Goal: Information Seeking & Learning: Check status

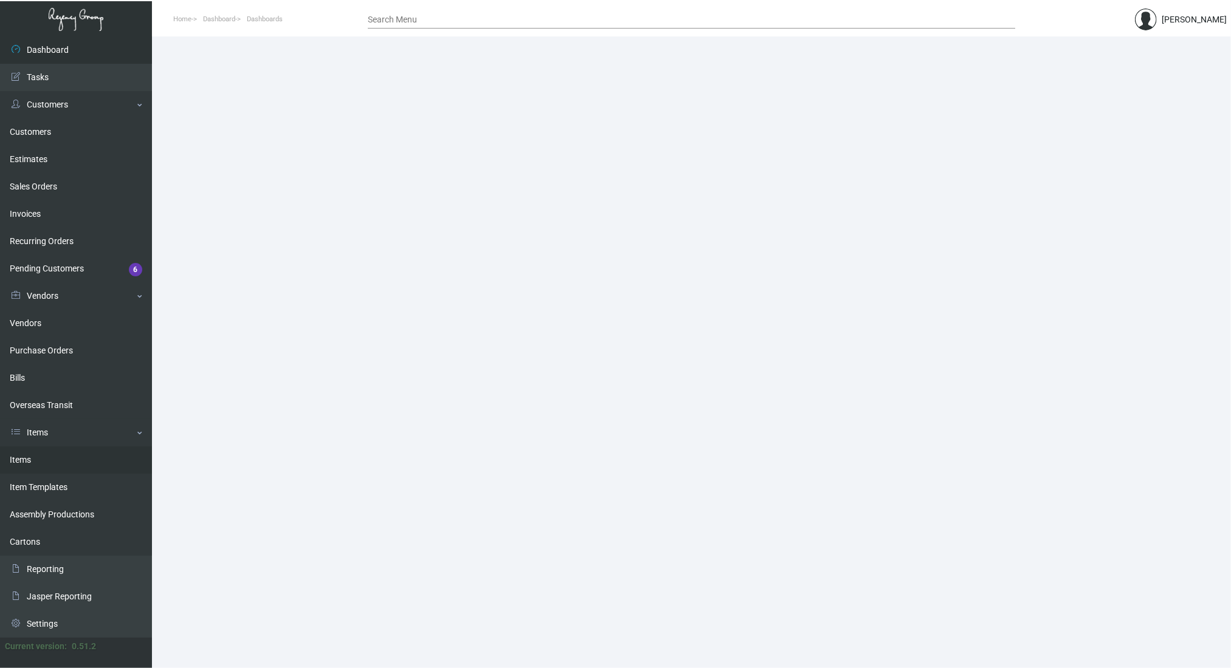
click at [47, 458] on link "Items" at bounding box center [76, 460] width 152 height 27
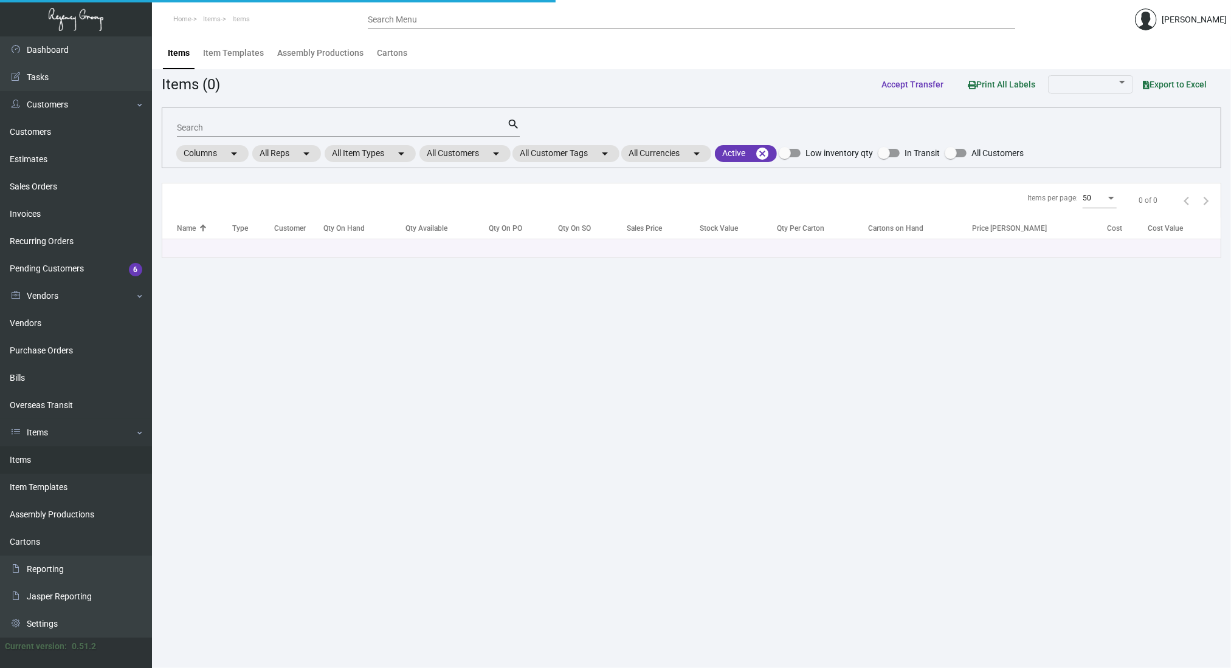
click at [236, 115] on mat-form-field "Search search" at bounding box center [348, 127] width 343 height 38
click at [224, 125] on input "Search" at bounding box center [342, 128] width 330 height 10
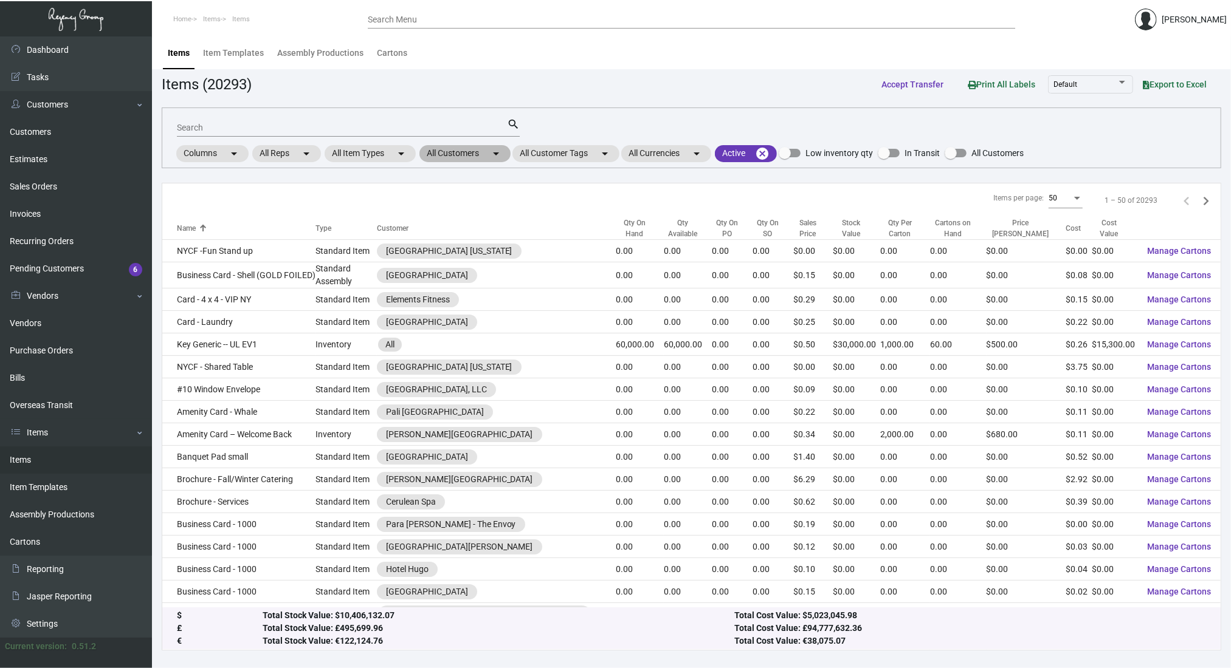
click at [468, 157] on mat-chip "All Customers arrow_drop_down" at bounding box center [464, 153] width 91 height 17
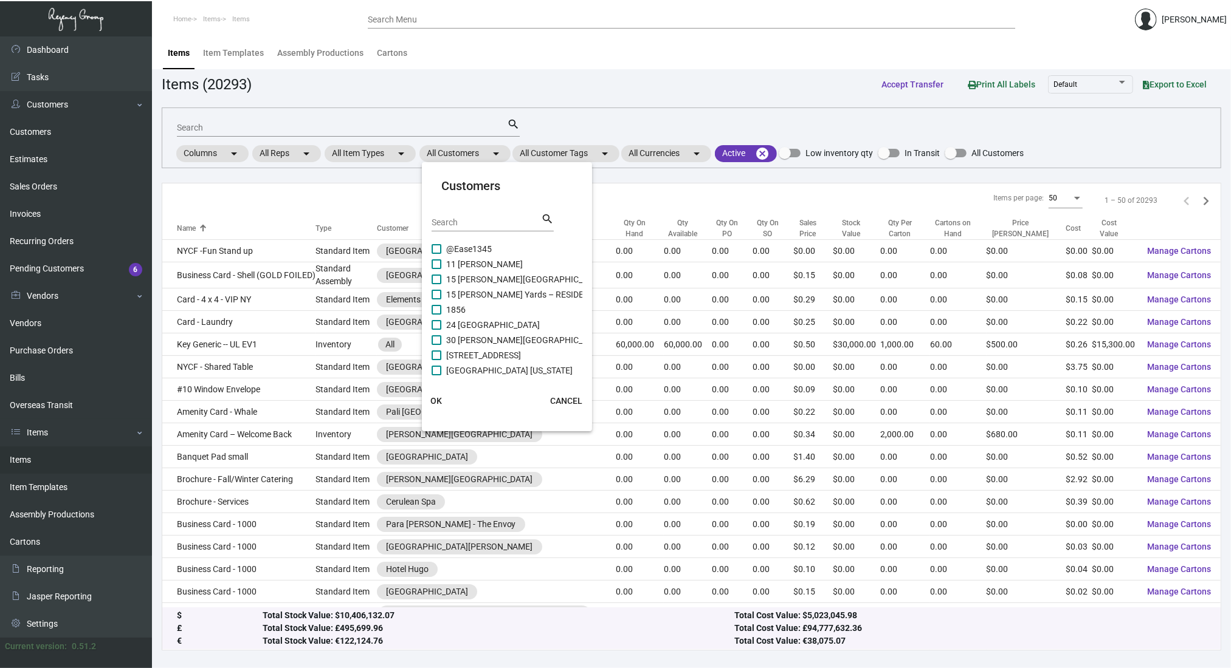
click at [467, 219] on input "Search" at bounding box center [485, 223] width 109 height 10
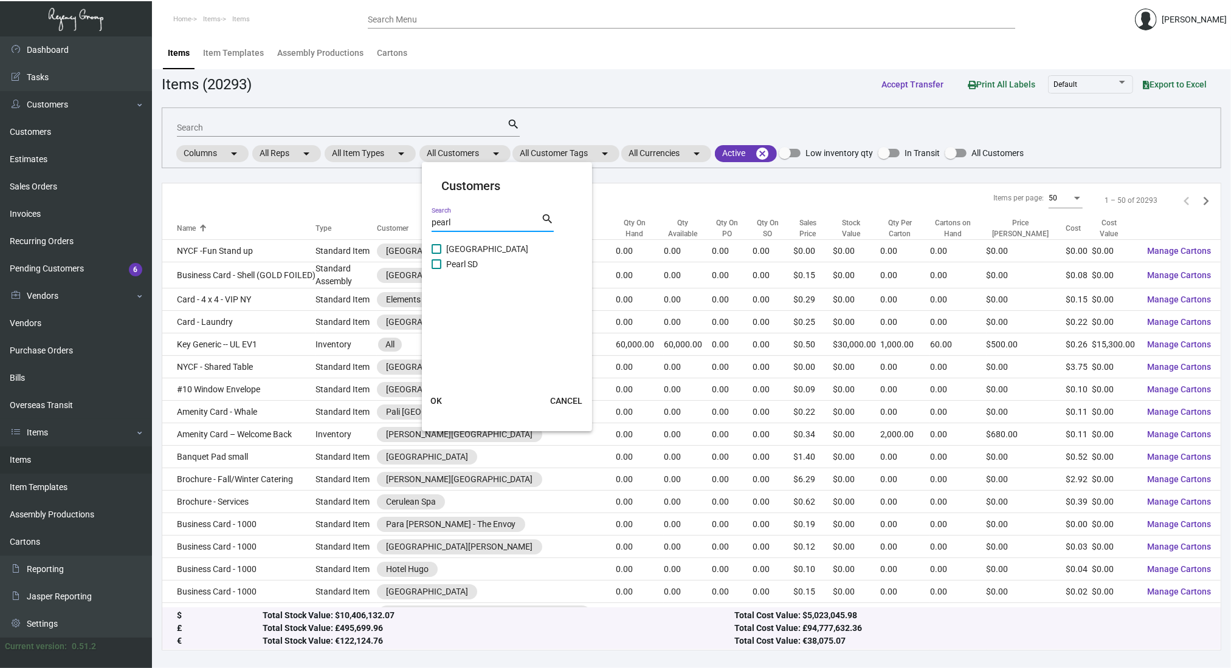
type input "pearl"
click at [456, 249] on span "[GEOGRAPHIC_DATA]" at bounding box center [487, 249] width 82 height 15
click at [436, 254] on input "[GEOGRAPHIC_DATA]" at bounding box center [436, 254] width 1 height 1
checkbox input "true"
click at [439, 399] on span "OK" at bounding box center [437, 401] width 12 height 10
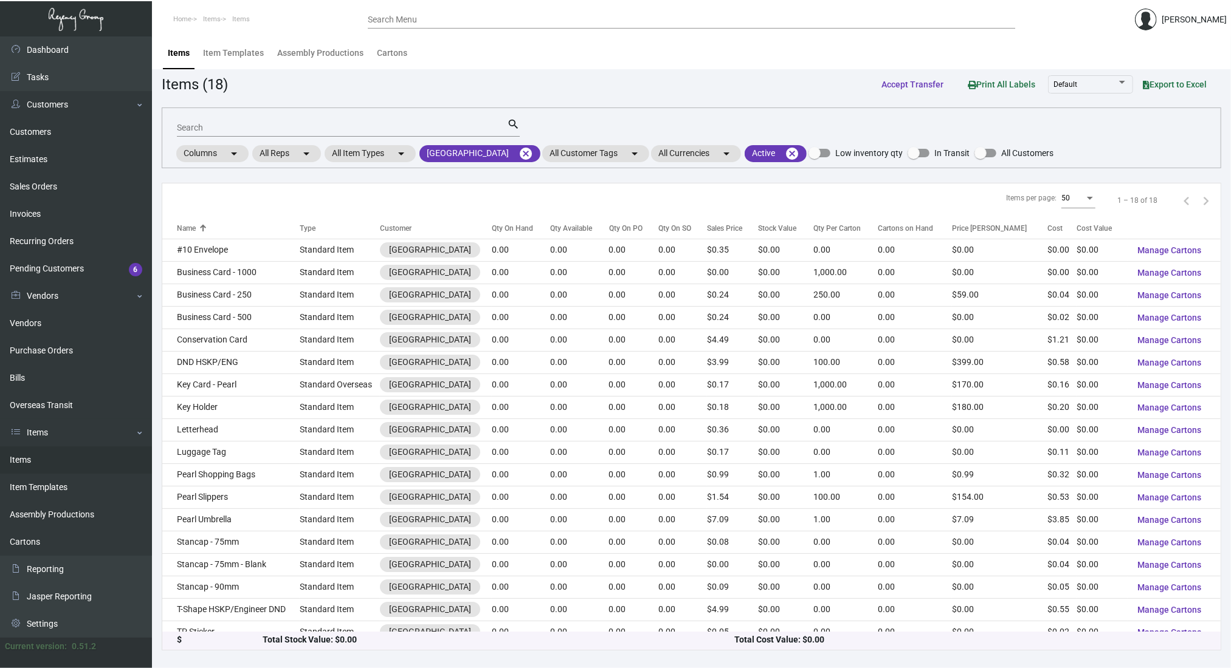
click at [228, 129] on input "Search" at bounding box center [342, 128] width 330 height 10
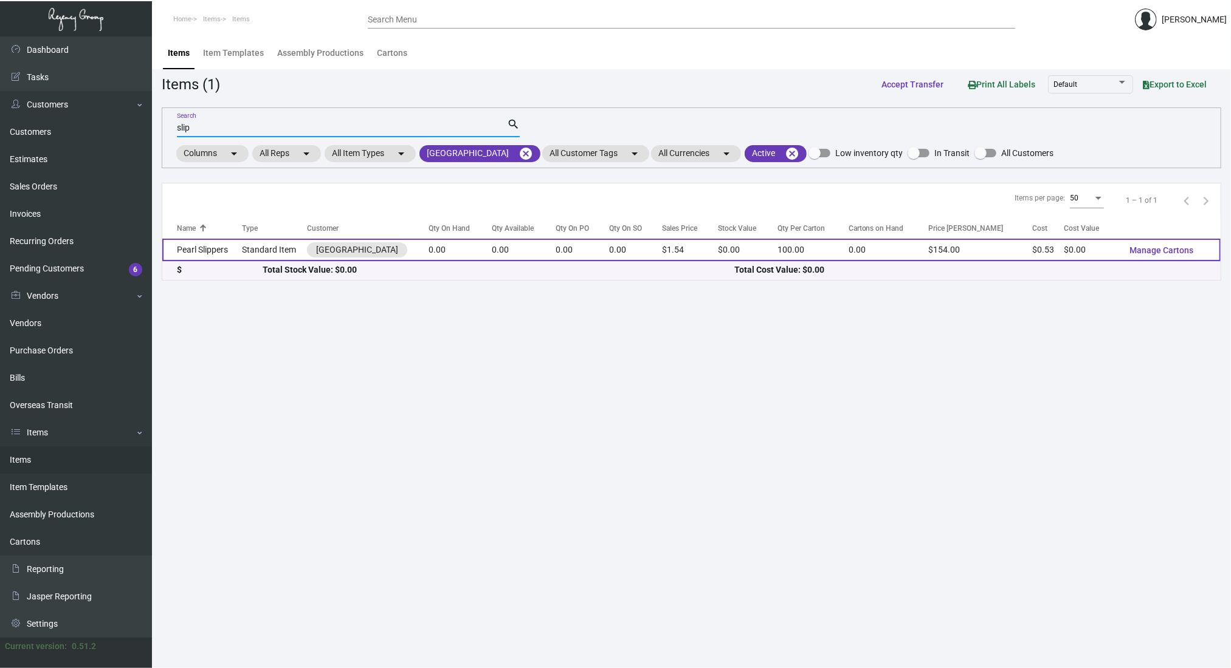
type input "slip"
click at [205, 246] on td "Pearl Slippers" at bounding box center [202, 250] width 80 height 22
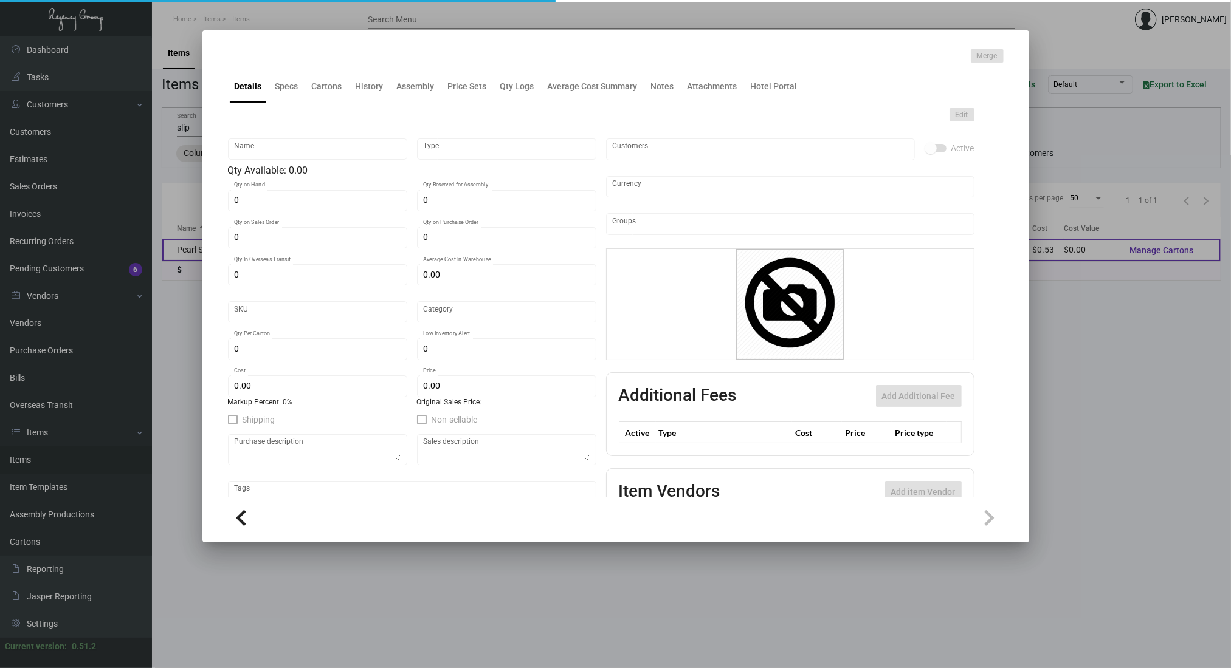
type input "Pearl Slippers"
type input "Standard Item"
type input "$ 0.00"
type input "2559"
type input "Standard"
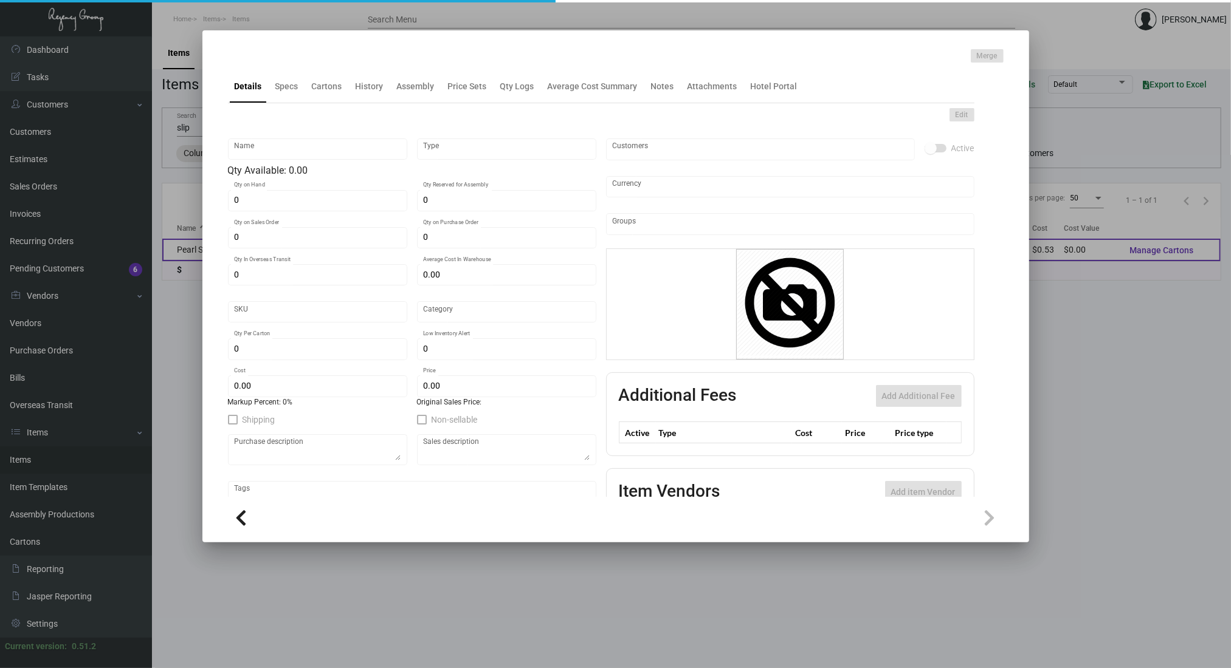
type input "100"
type input "$ 0.53"
type input "$ 1.54"
type textarea "Pearl Slippers: size #10 slipper (1 size to fit all), waffle material slipper, …"
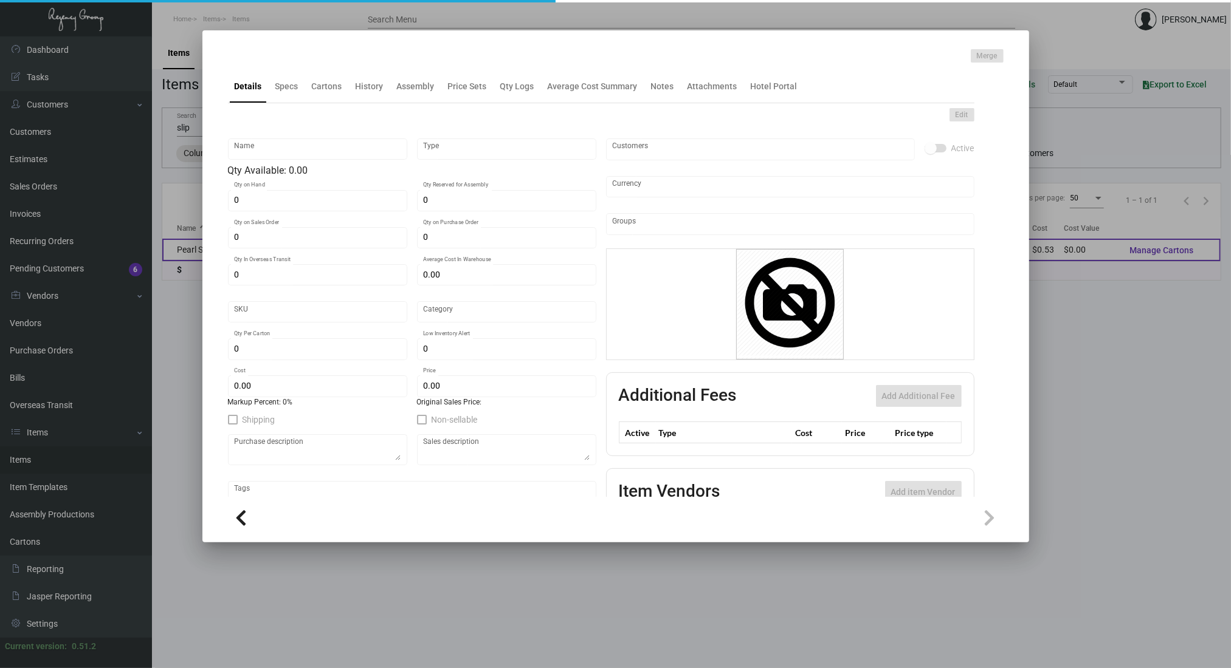
checkbox input "true"
type input "United States Dollar $"
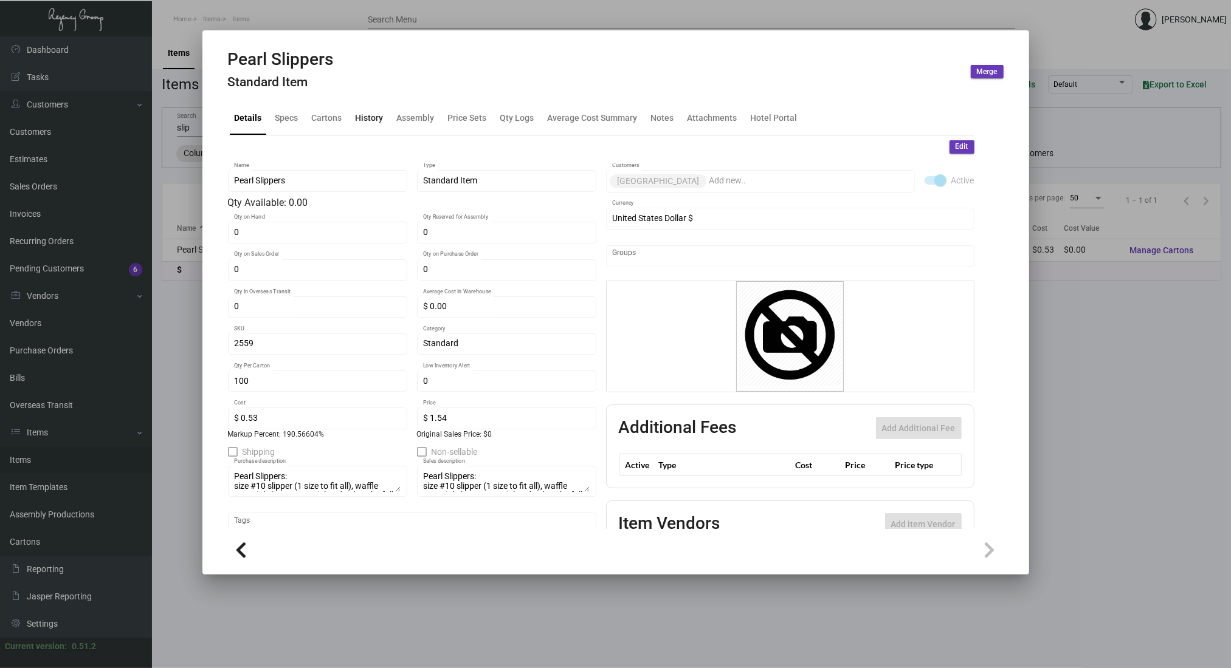
click at [369, 117] on div "History" at bounding box center [369, 118] width 28 height 13
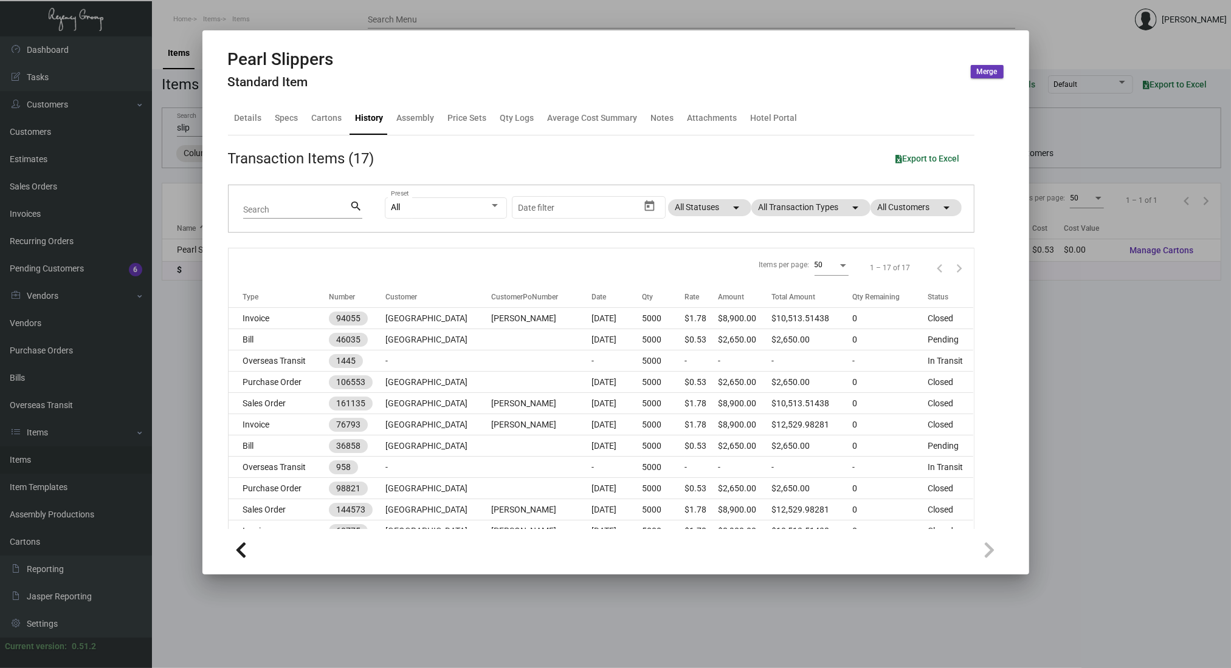
click at [1195, 91] on div at bounding box center [615, 334] width 1231 height 668
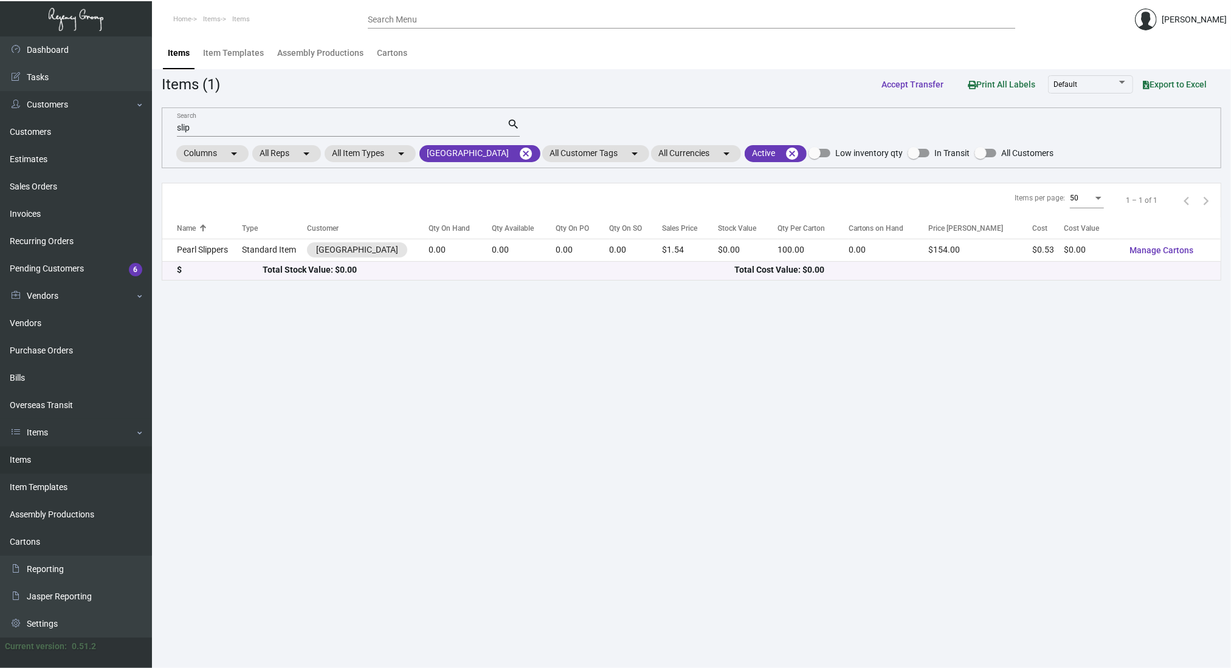
click at [1066, 402] on main "Items Item Templates Assembly Productions Cartons Items (1) Accept Transfer Pri…" at bounding box center [691, 352] width 1079 height 632
click at [518, 154] on mat-icon "cancel" at bounding box center [525, 153] width 15 height 15
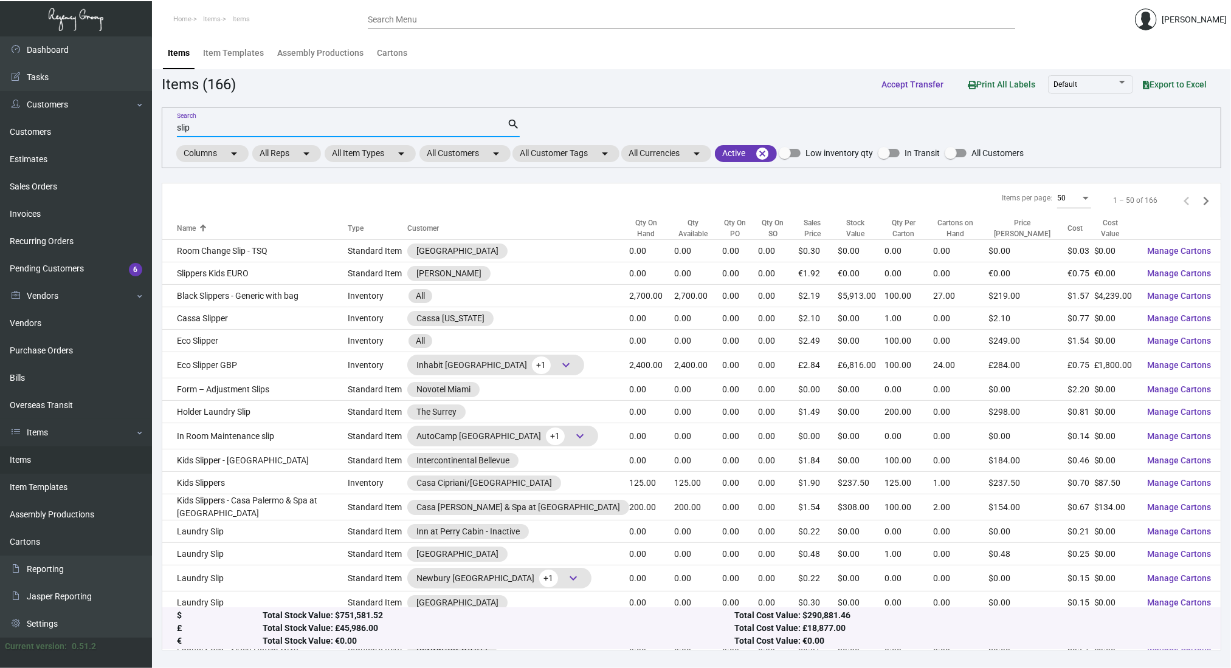
click at [433, 125] on input "slip" at bounding box center [342, 128] width 330 height 10
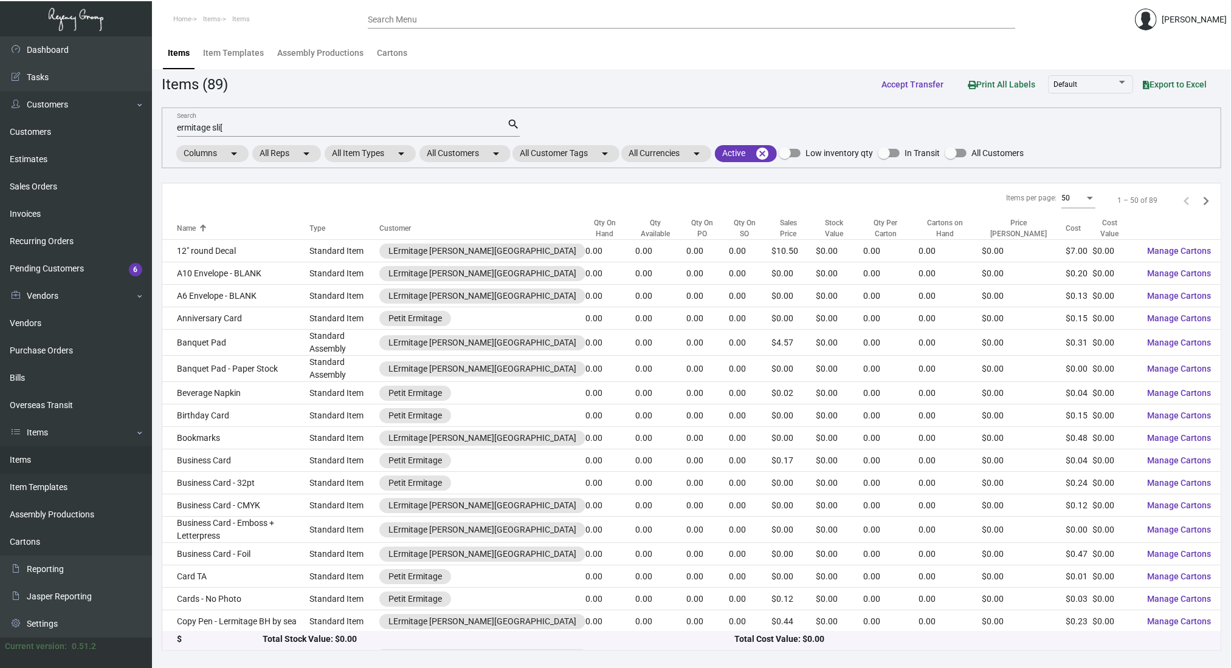
click at [1124, 173] on app-items "Items (89) Accept Transfer Print All Labels Default Export to Excel ermitage sl…" at bounding box center [691, 362] width 1059 height 578
click at [192, 125] on input "ermitage sli[" at bounding box center [342, 128] width 330 height 10
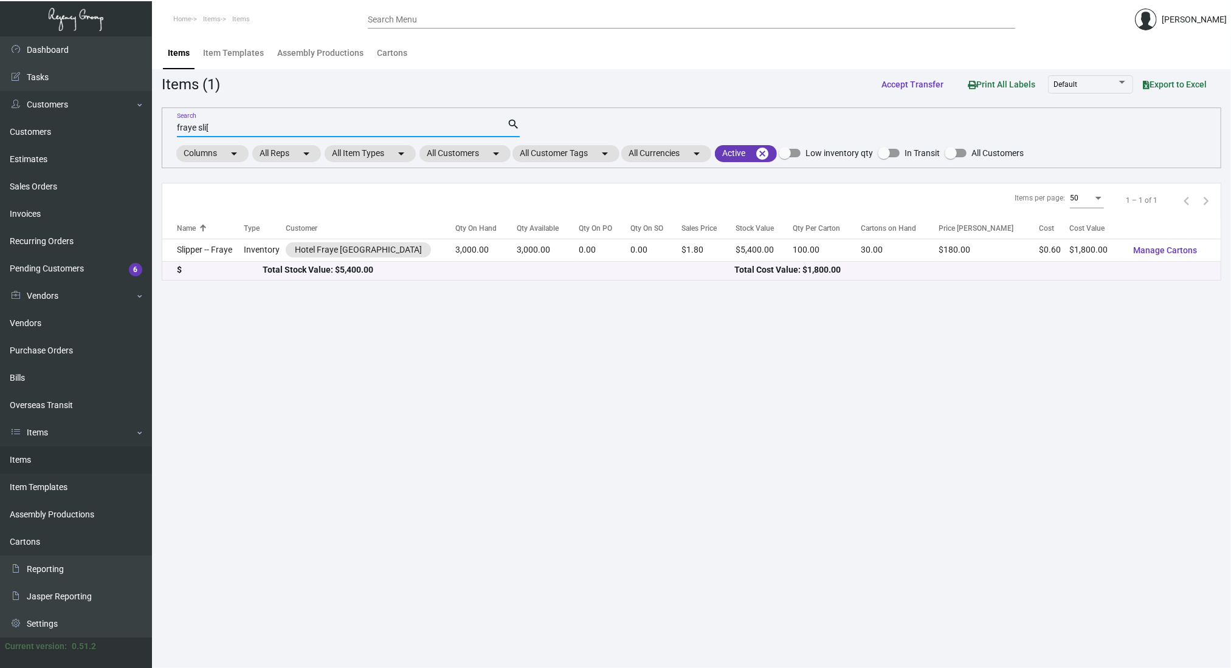
click at [226, 125] on input "fraye sli[" at bounding box center [342, 128] width 330 height 10
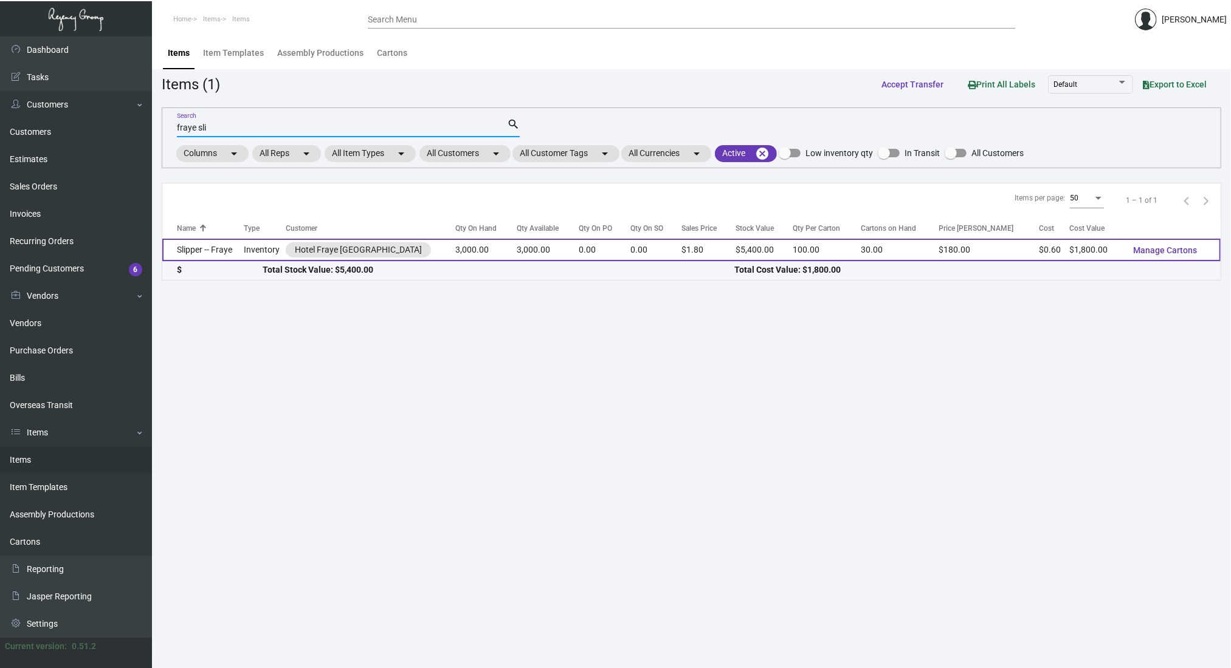
type input "fraye sli"
click at [214, 248] on td "Slipper -- Fraye" at bounding box center [202, 250] width 81 height 22
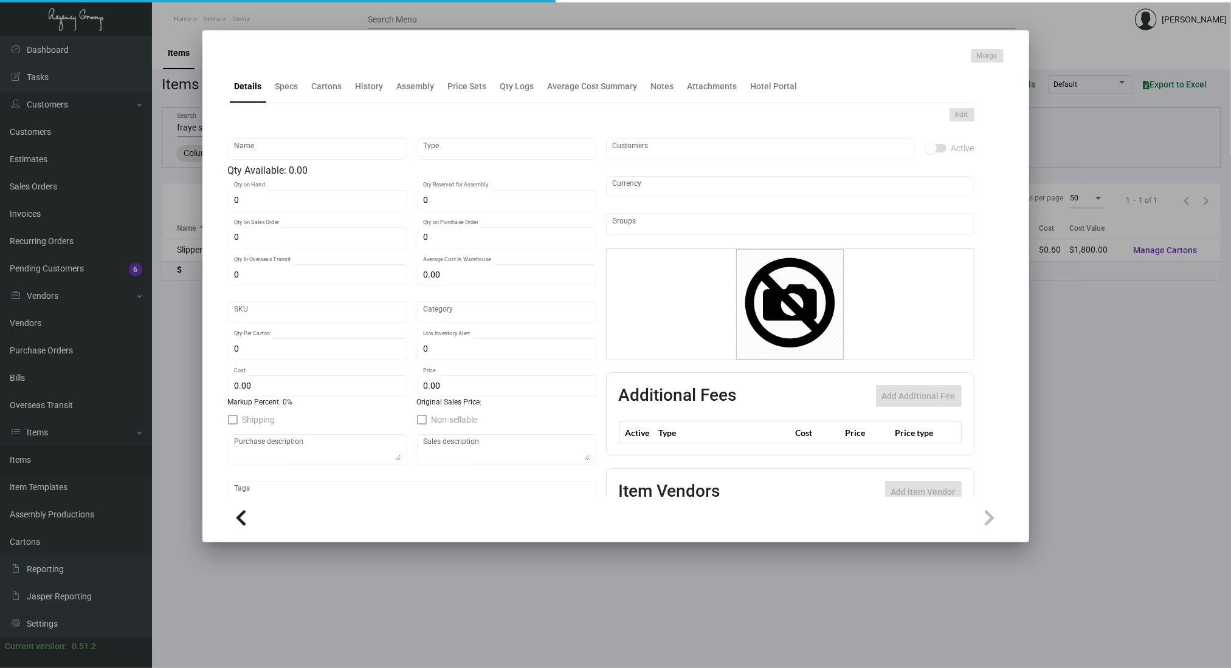
type input "Slipper -- Fraye"
type input "Inventory"
type input "3,000"
type input "$ 0.60"
type input "Overseas"
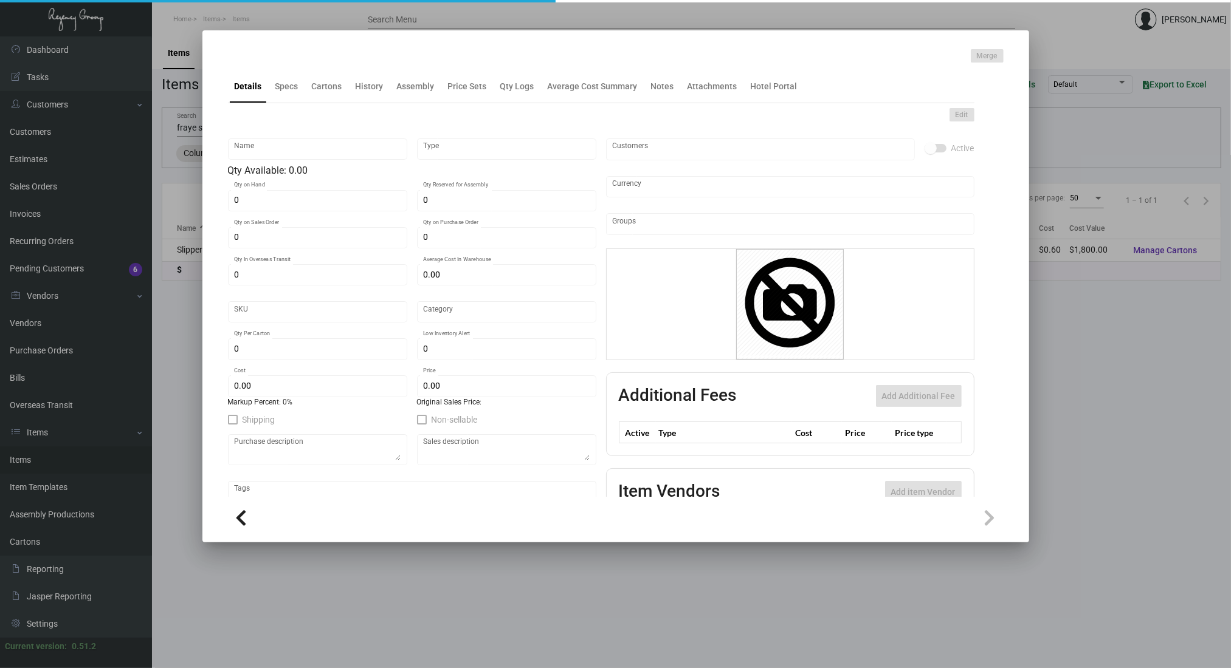
type input "100"
type input "1,500"
type input "$ 0.60"
type input "$ 1.80"
checkbox input "true"
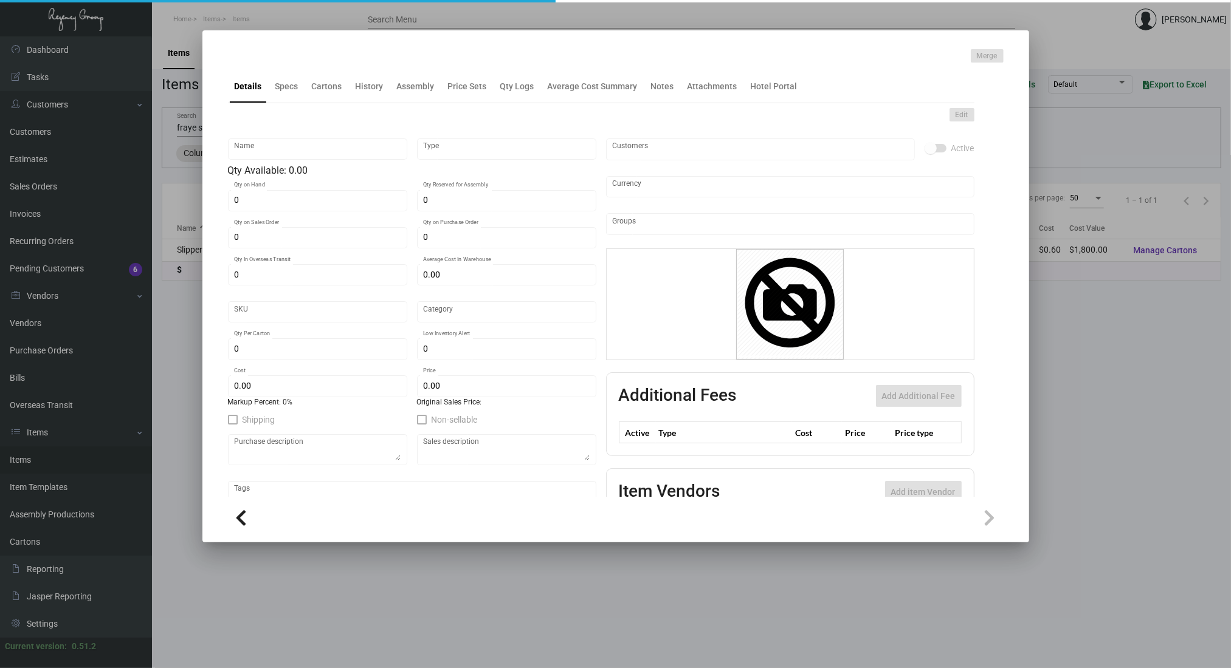
type input "United States Dollar $"
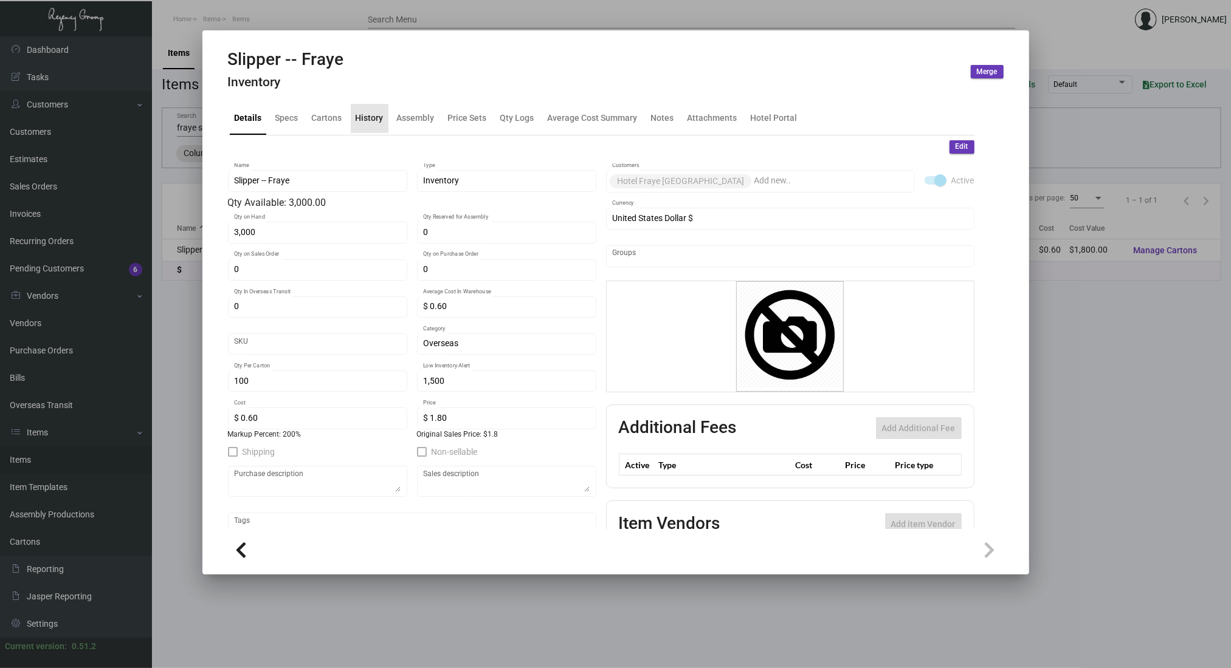
click at [361, 120] on div "History" at bounding box center [369, 118] width 28 height 13
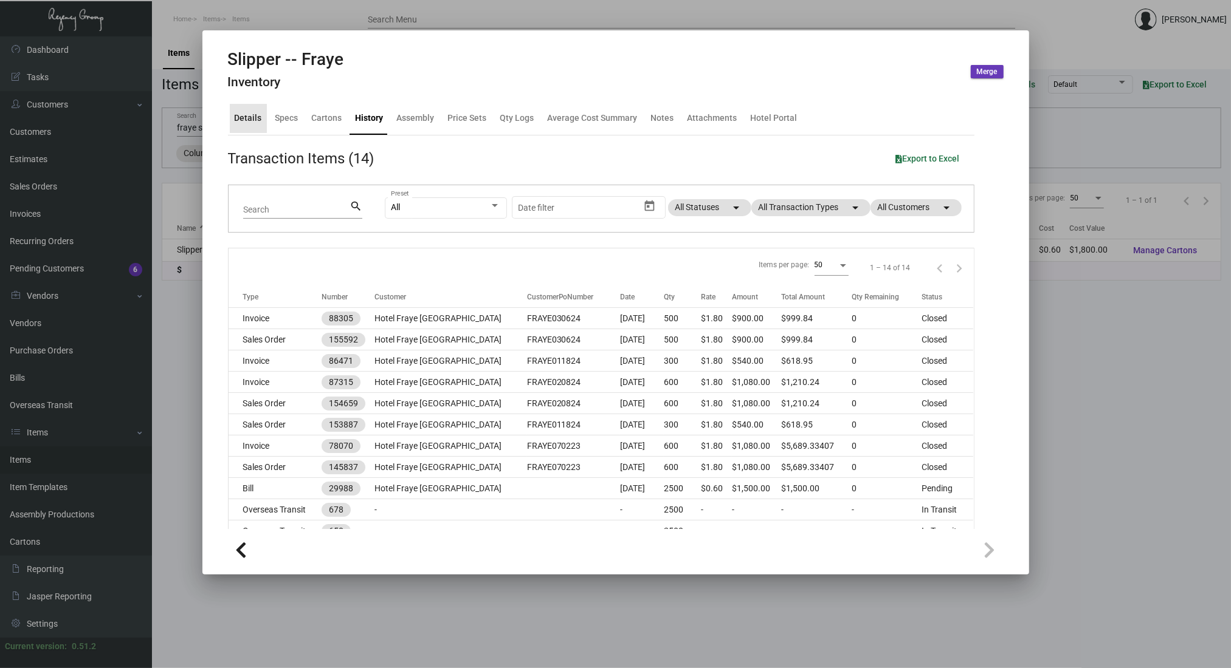
click at [249, 125] on div "Details" at bounding box center [248, 118] width 37 height 29
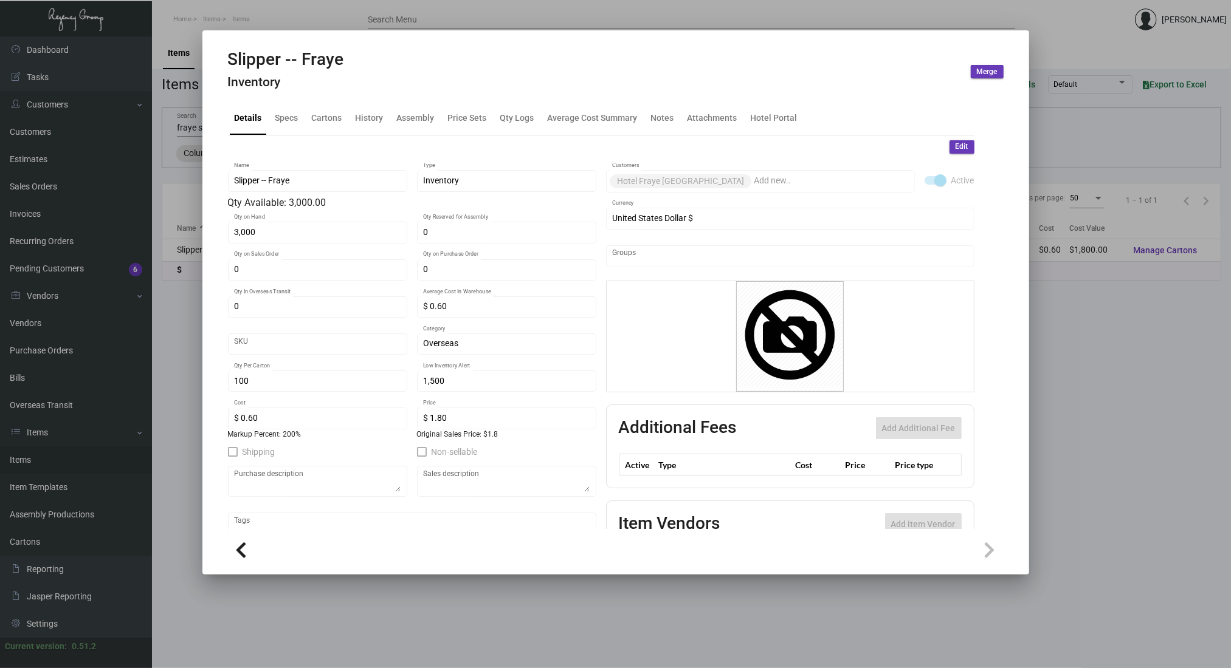
click at [1014, 234] on mat-dialog-container "Slipper -- Fraye Inventory Merge Details Specs Cartons History Assembly Price S…" at bounding box center [615, 302] width 826 height 544
click at [368, 108] on div "History" at bounding box center [370, 118] width 38 height 29
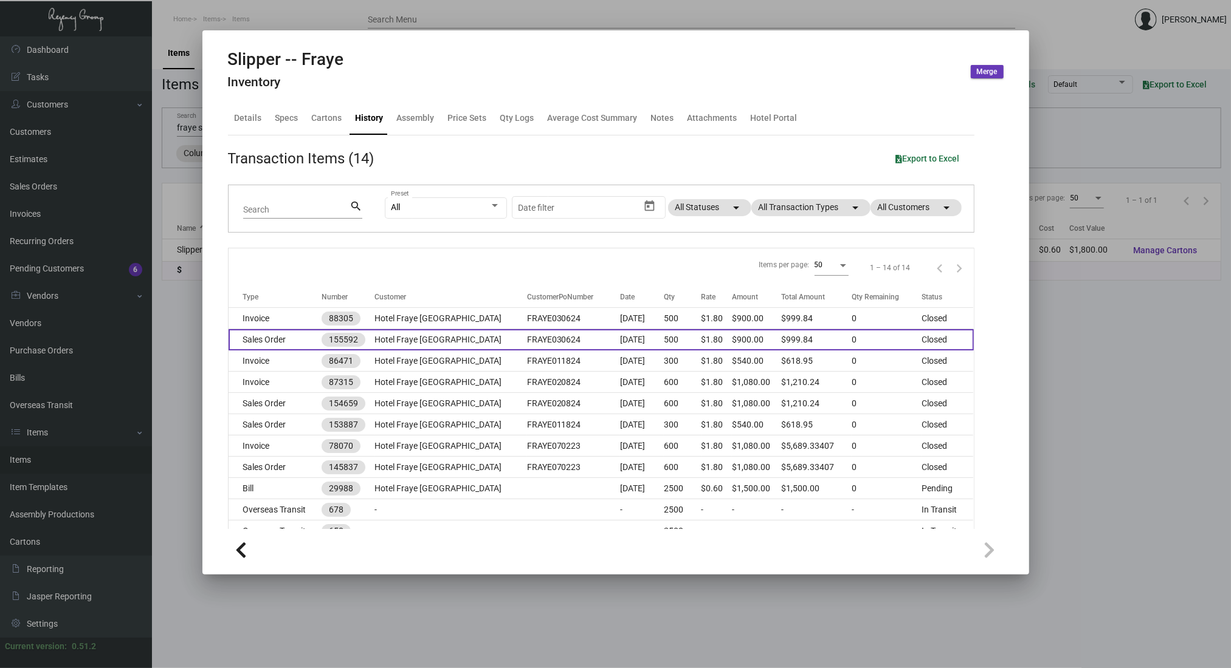
click at [458, 336] on td "Hotel Fraye [GEOGRAPHIC_DATA]" at bounding box center [450, 339] width 153 height 21
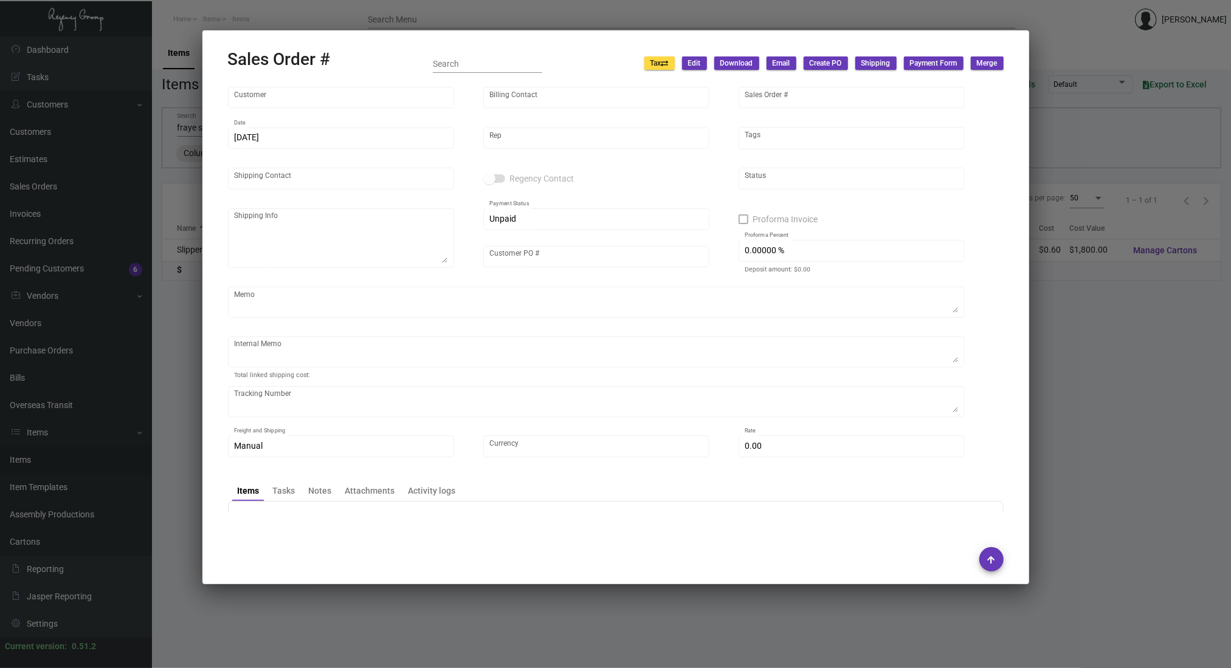
type input "Hotel Fraye [GEOGRAPHIC_DATA]"
type input "[PERSON_NAME]"
type input "155592"
type input "[DATE]"
type input "[PERSON_NAME]"
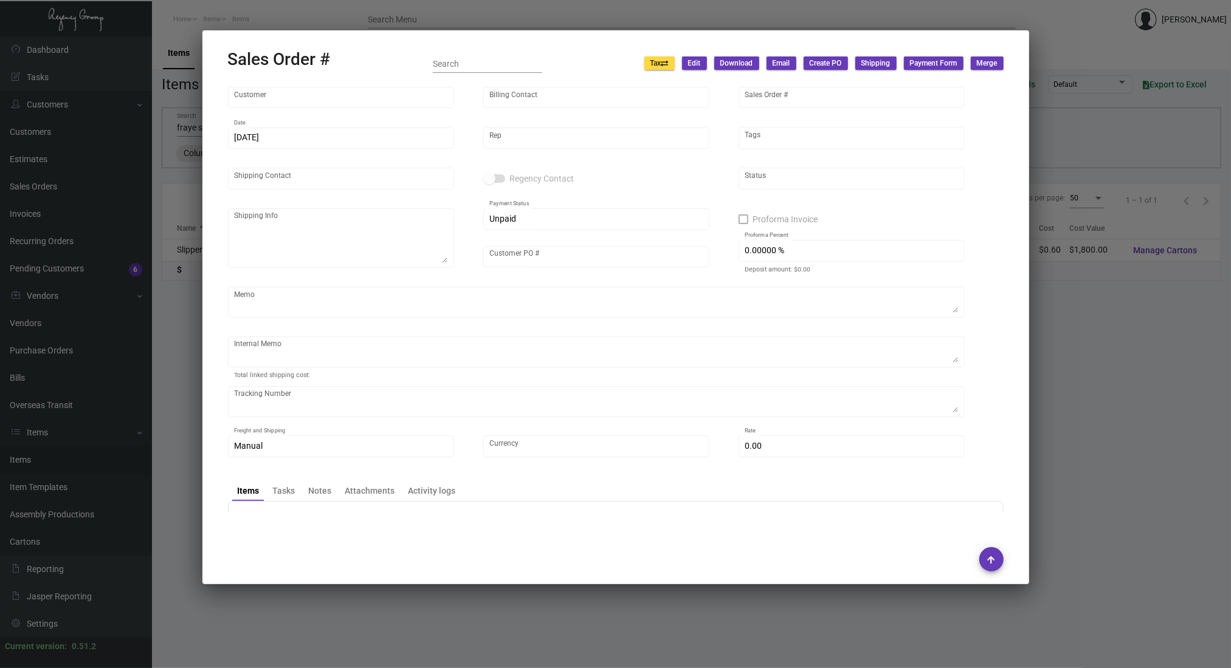
type input "[PERSON_NAME]"
type textarea "Hotel Fraye [GEOGRAPHIC_DATA] - [PERSON_NAME] [STREET_ADDRESS]"
type input "FRAYE030624"
type textarea "72.35"
type input "United States Dollar $"
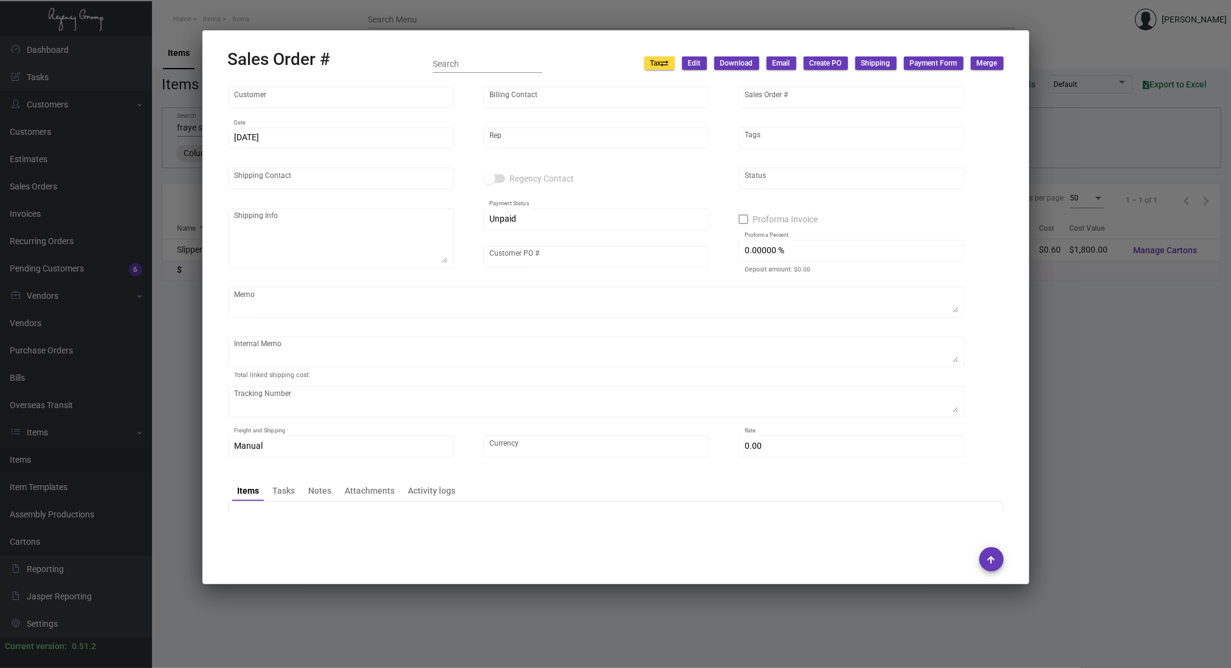
type input "$ 99.84"
